Goal: Task Accomplishment & Management: Use online tool/utility

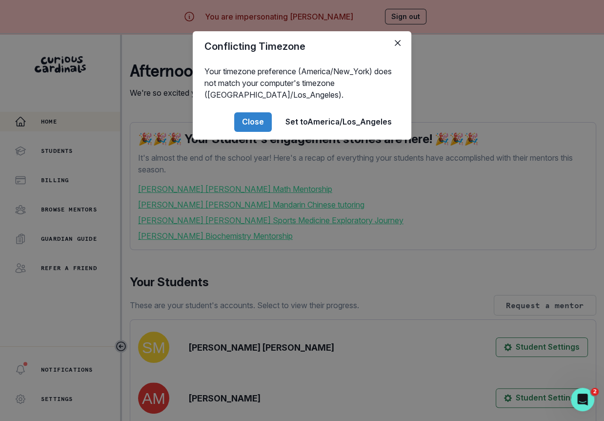
click at [209, 325] on div "Conflicting Timezone Your timezone preference (America/New_York) does not match…" at bounding box center [302, 210] width 604 height 421
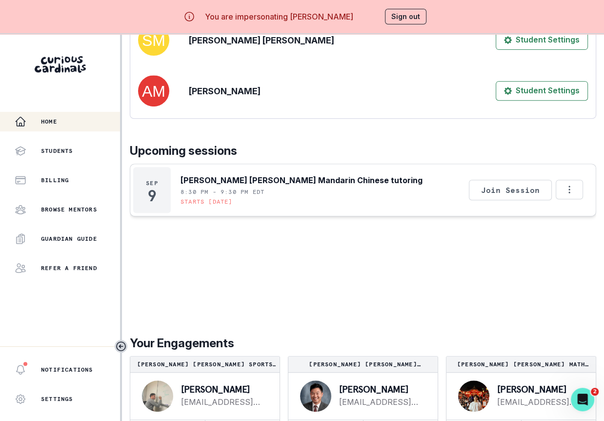
scroll to position [419, 0]
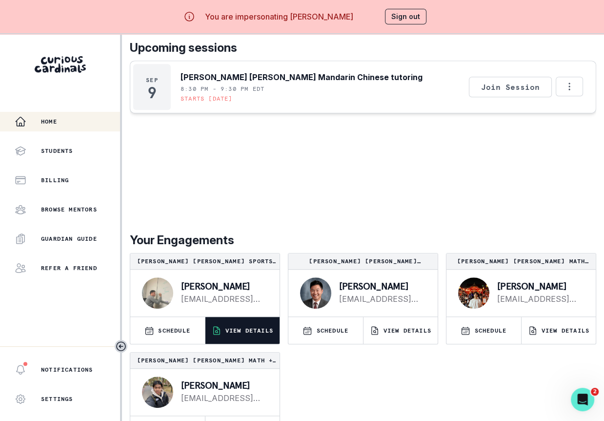
click at [243, 342] on button "VIEW DETAILS" at bounding box center [242, 330] width 75 height 27
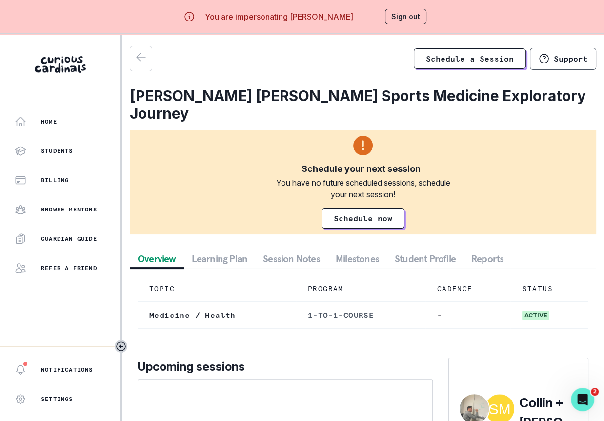
click at [277, 250] on button "Session Notes" at bounding box center [291, 259] width 73 height 18
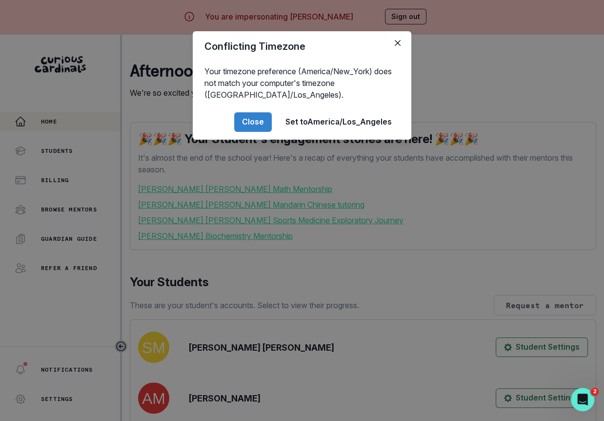
click at [292, 333] on div "Conflicting Timezone Your timezone preference (America/New_York) does not match…" at bounding box center [302, 210] width 604 height 421
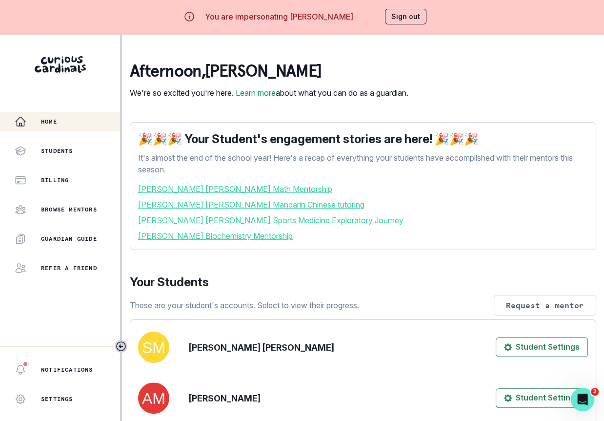
scroll to position [419, 0]
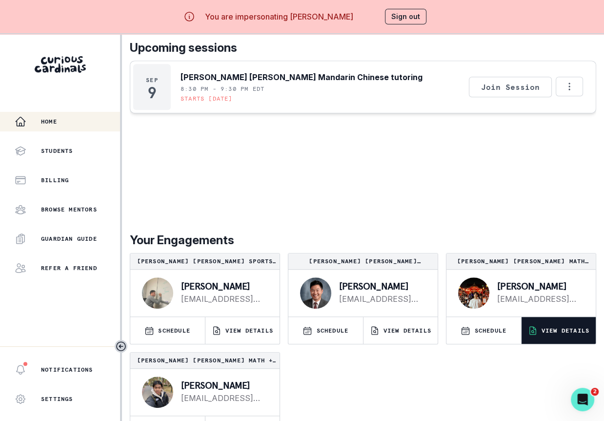
click at [543, 323] on button "VIEW DETAILS" at bounding box center [559, 330] width 75 height 27
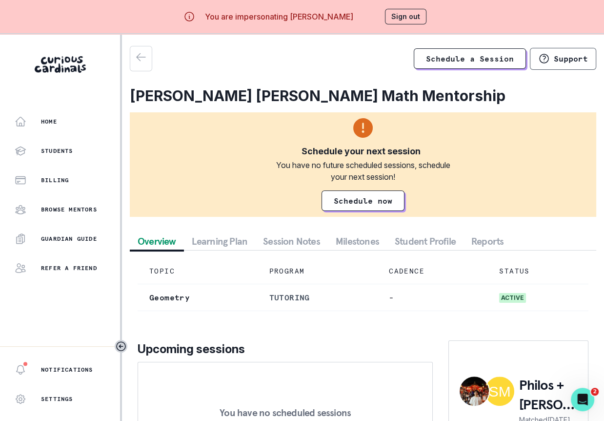
click at [280, 236] on button "Session Notes" at bounding box center [291, 241] width 73 height 18
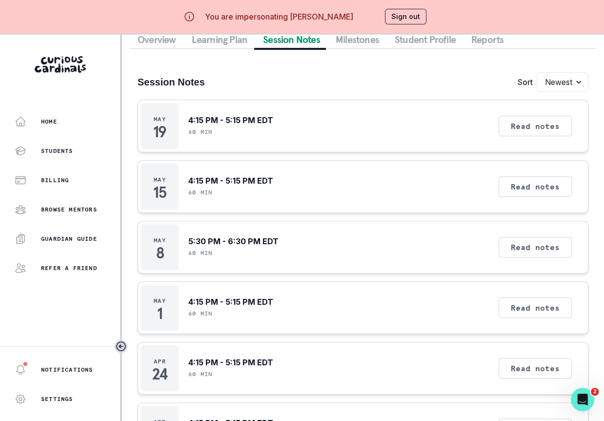
scroll to position [223, 0]
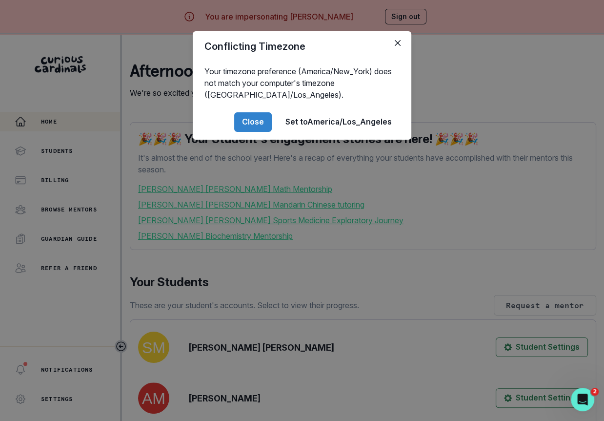
click at [293, 302] on div "Conflicting Timezone Your timezone preference (America/New_York) does not match…" at bounding box center [302, 210] width 604 height 421
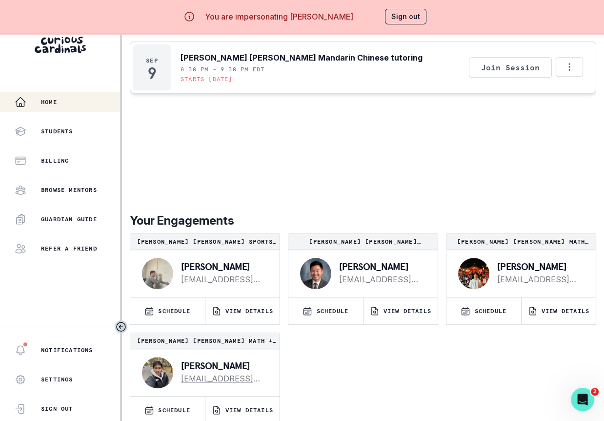
scroll to position [34, 0]
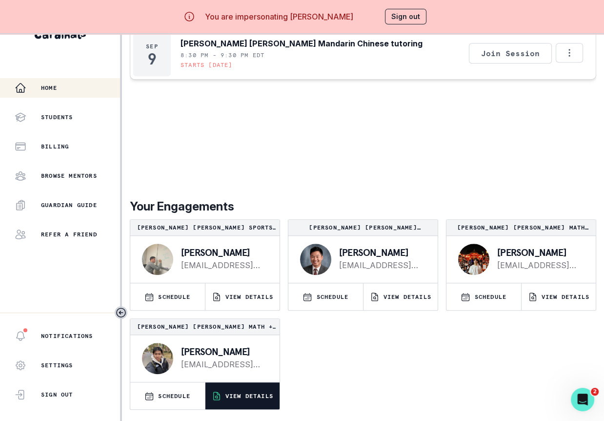
click at [245, 394] on p "VIEW DETAILS" at bounding box center [249, 396] width 48 height 8
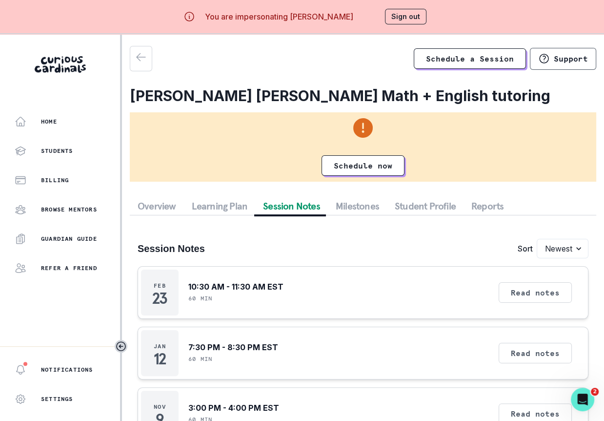
click at [298, 210] on button "Session Notes" at bounding box center [291, 206] width 73 height 18
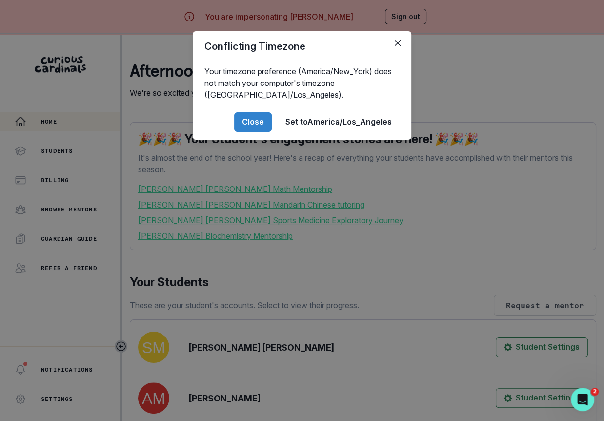
click at [360, 313] on div "Conflicting Timezone Your timezone preference (America/New_York) does not match…" at bounding box center [302, 210] width 604 height 421
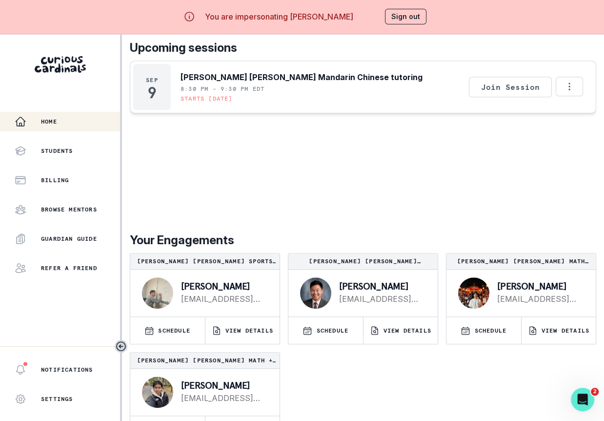
scroll to position [34, 0]
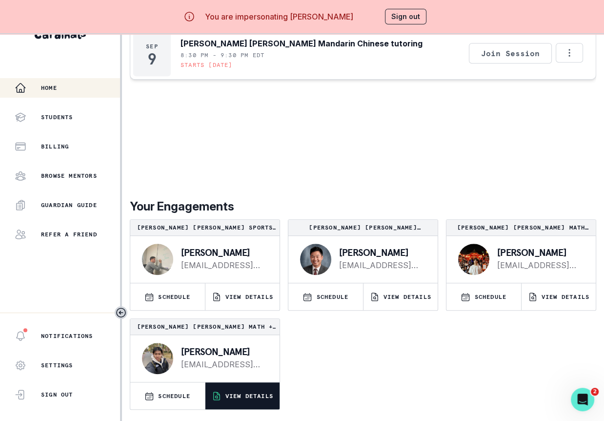
click at [255, 385] on button "VIEW DETAILS" at bounding box center [242, 395] width 75 height 27
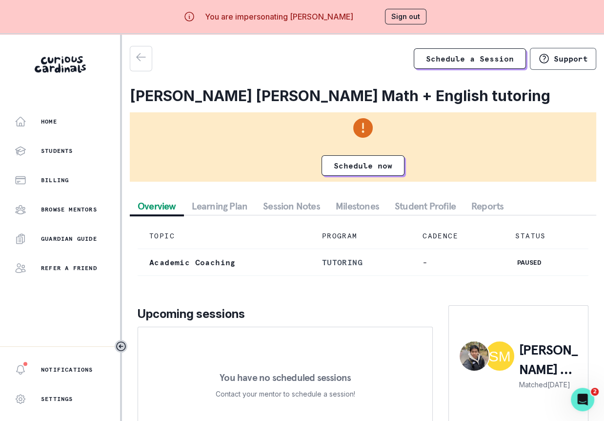
click at [419, 208] on button "Student Profile" at bounding box center [425, 206] width 77 height 18
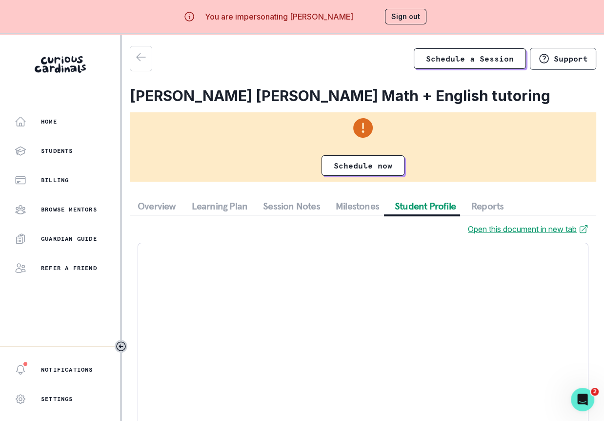
click at [288, 210] on button "Session Notes" at bounding box center [291, 206] width 73 height 18
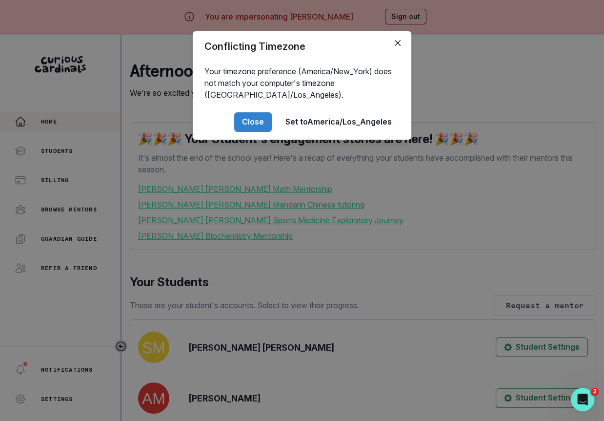
click at [487, 181] on div "Conflicting Timezone Your timezone preference (America/New_York) does not match…" at bounding box center [302, 210] width 604 height 421
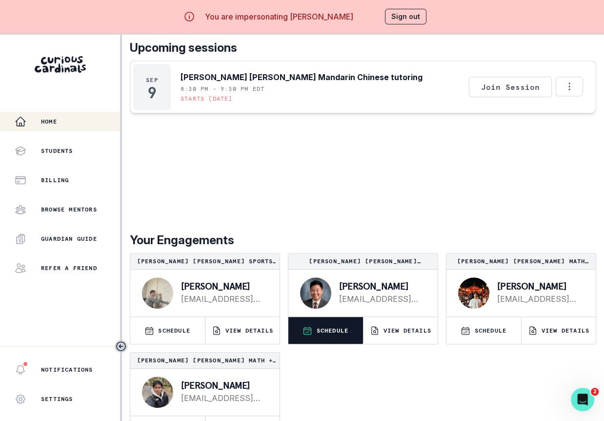
scroll to position [34, 0]
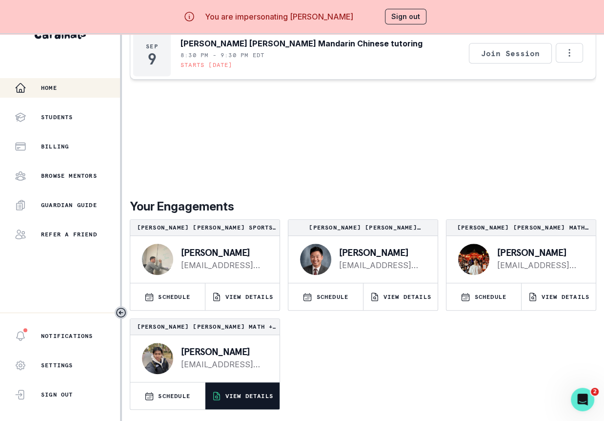
click at [234, 396] on p "VIEW DETAILS" at bounding box center [249, 396] width 48 height 8
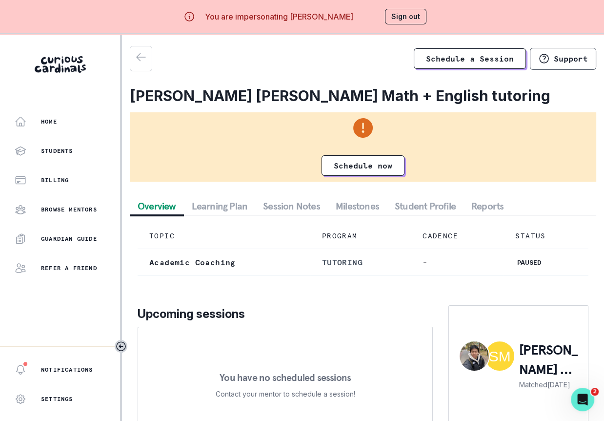
click at [304, 206] on button "Session Notes" at bounding box center [291, 206] width 73 height 18
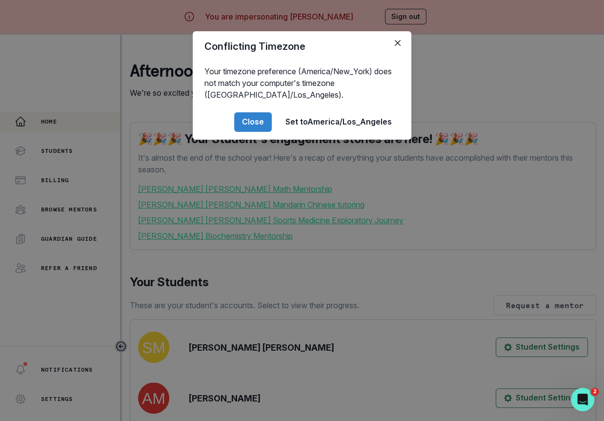
click at [357, 311] on div "Conflicting Timezone Your timezone preference (America/New_York) does not match…" at bounding box center [302, 210] width 604 height 421
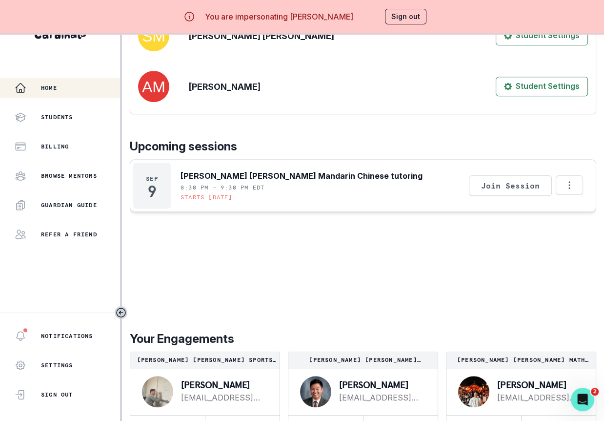
scroll to position [419, 0]
